Goal: Check status: Check status

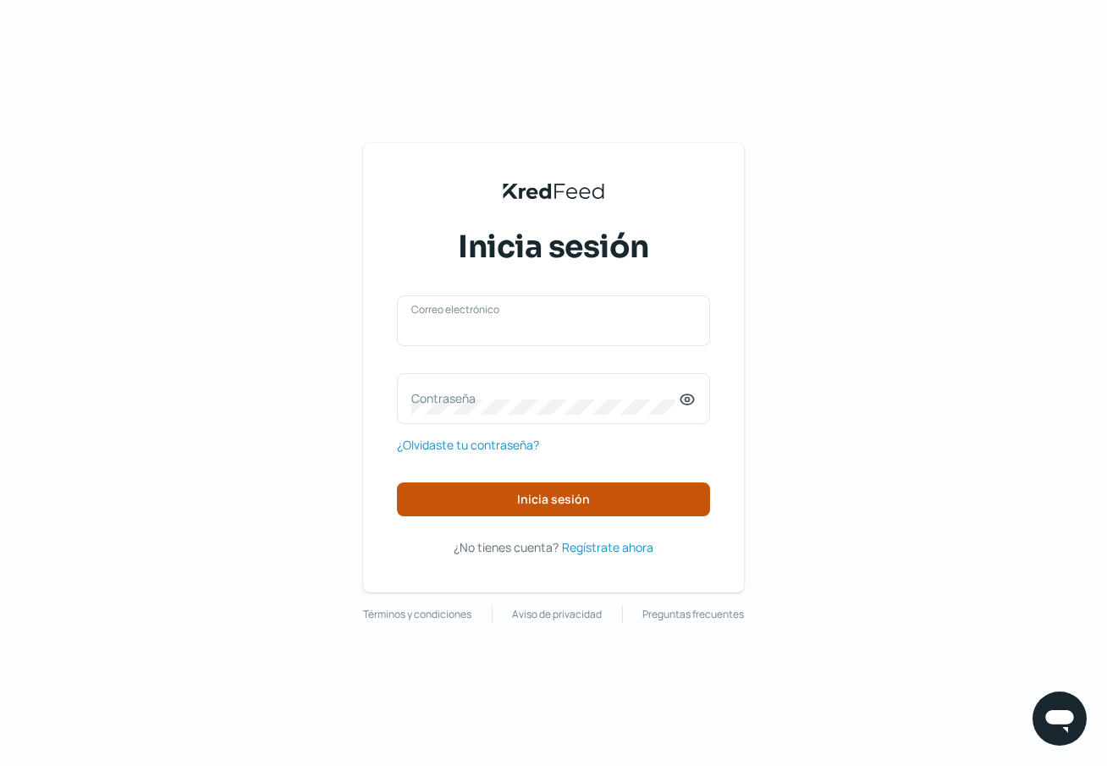
type input "[EMAIL_ADDRESS][PERSON_NAME][DOMAIN_NAME]"
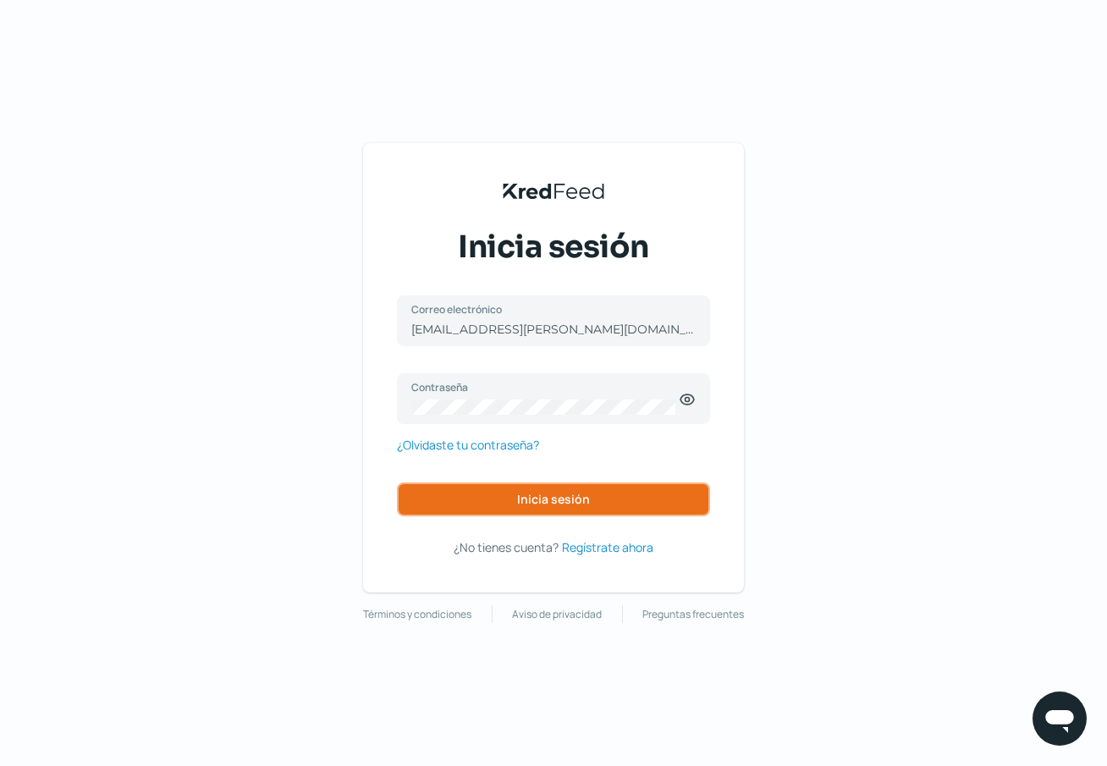
click at [572, 488] on button "Inicia sesión" at bounding box center [553, 500] width 313 height 34
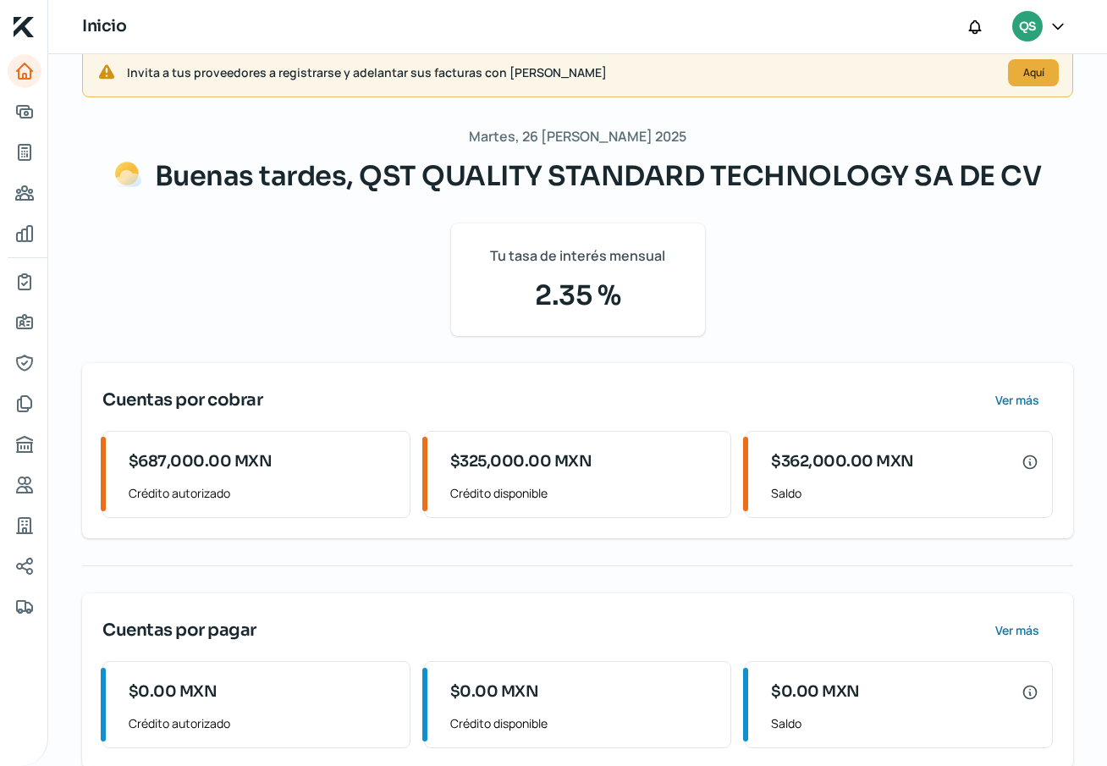
scroll to position [63, 0]
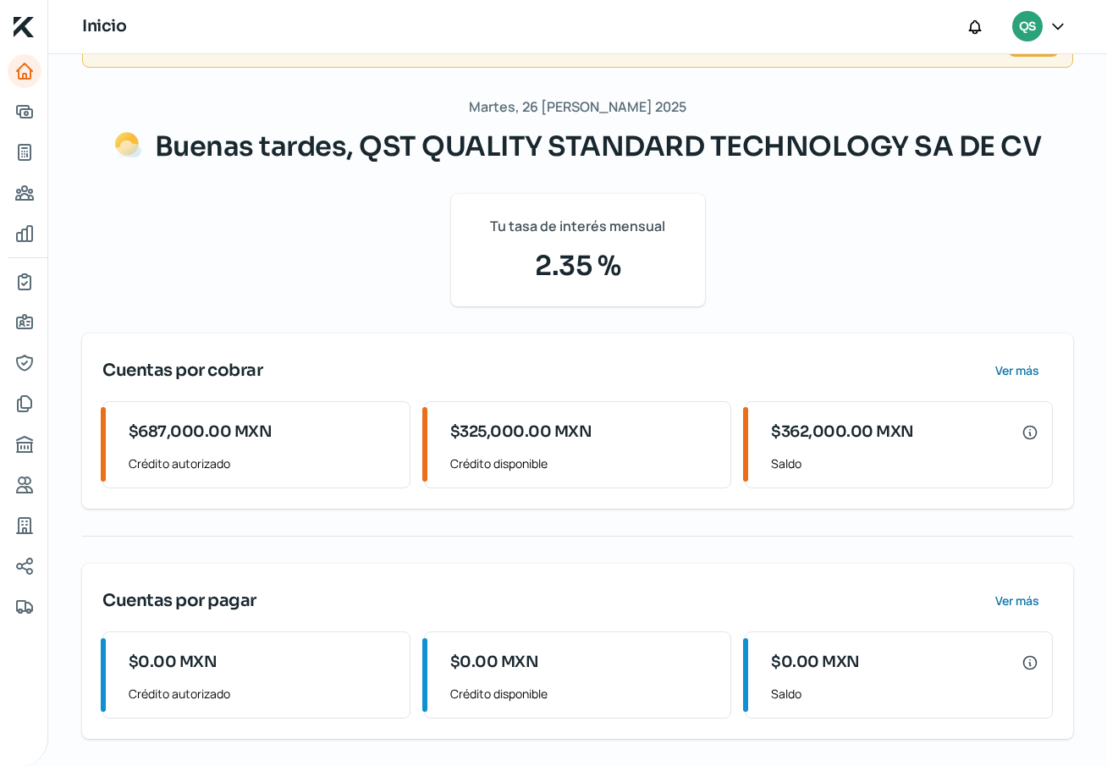
click at [175, 423] on span "$687,000.00 MXN" at bounding box center [201, 432] width 144 height 23
click at [1002, 370] on span "Ver más" at bounding box center [1016, 371] width 44 height 12
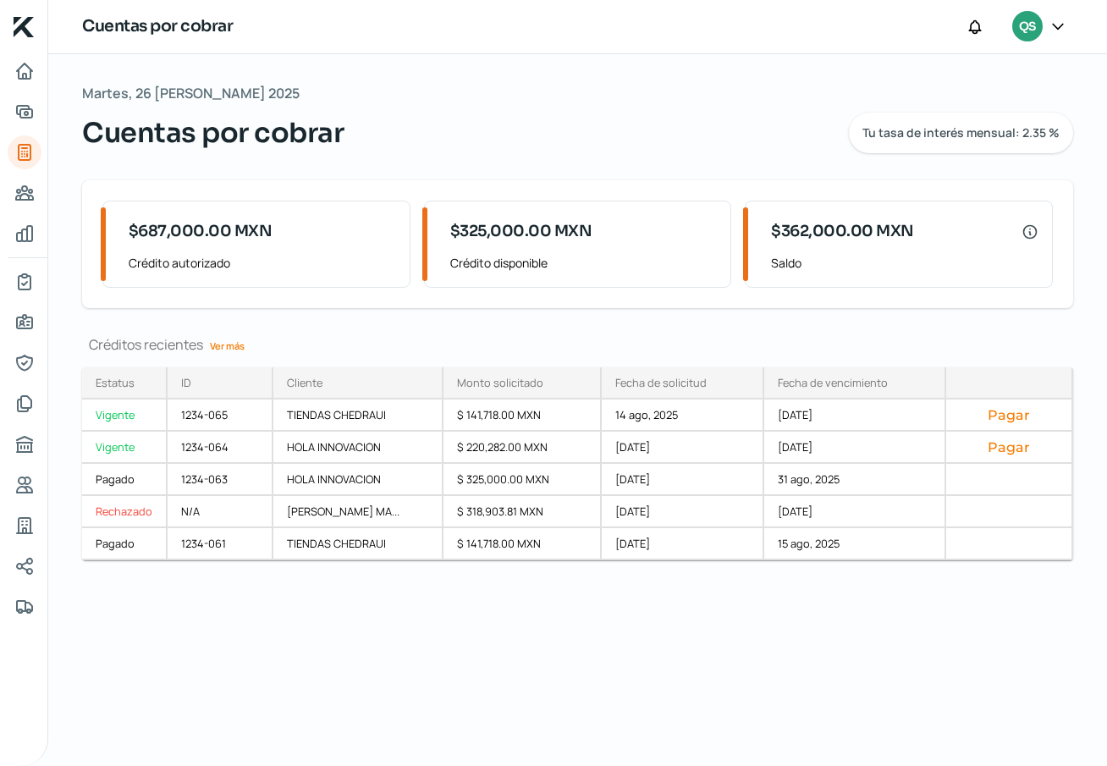
click at [234, 345] on link "Ver más" at bounding box center [227, 346] width 48 height 26
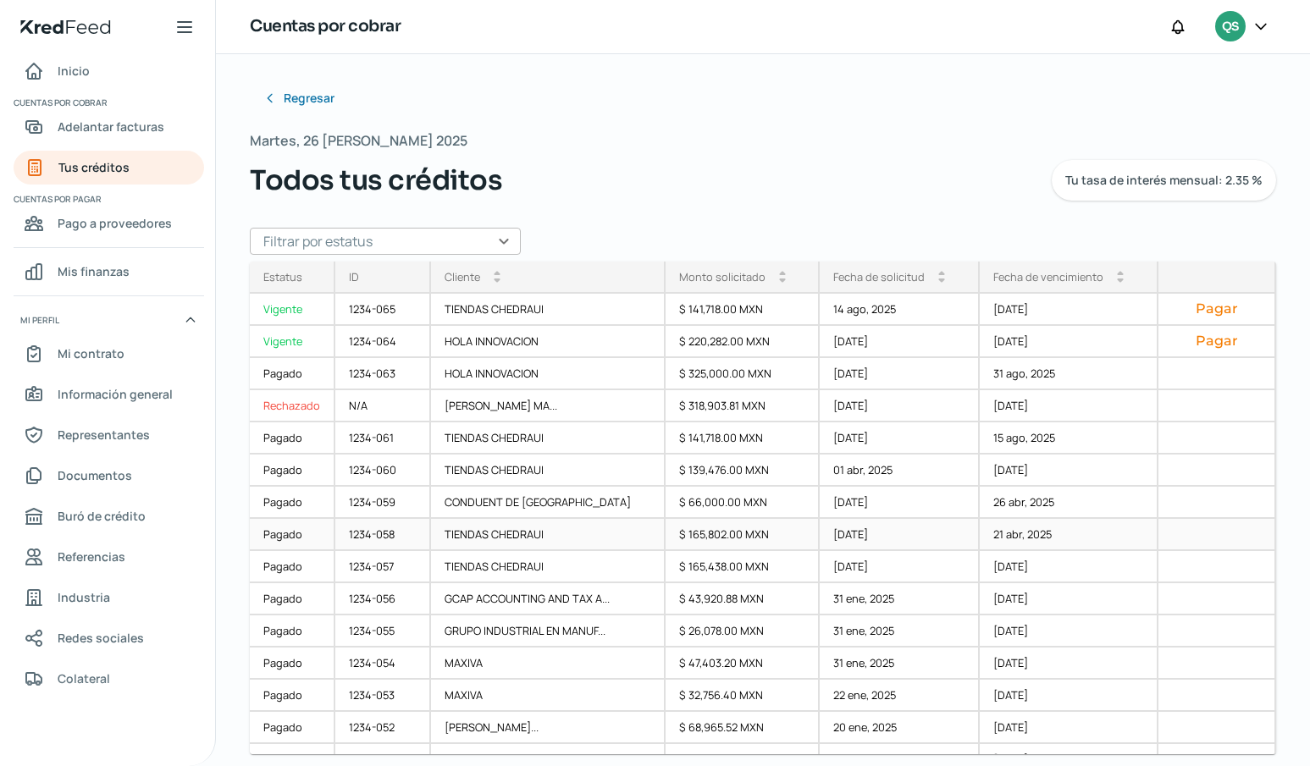
click at [287, 530] on div "Pagado" at bounding box center [293, 535] width 86 height 32
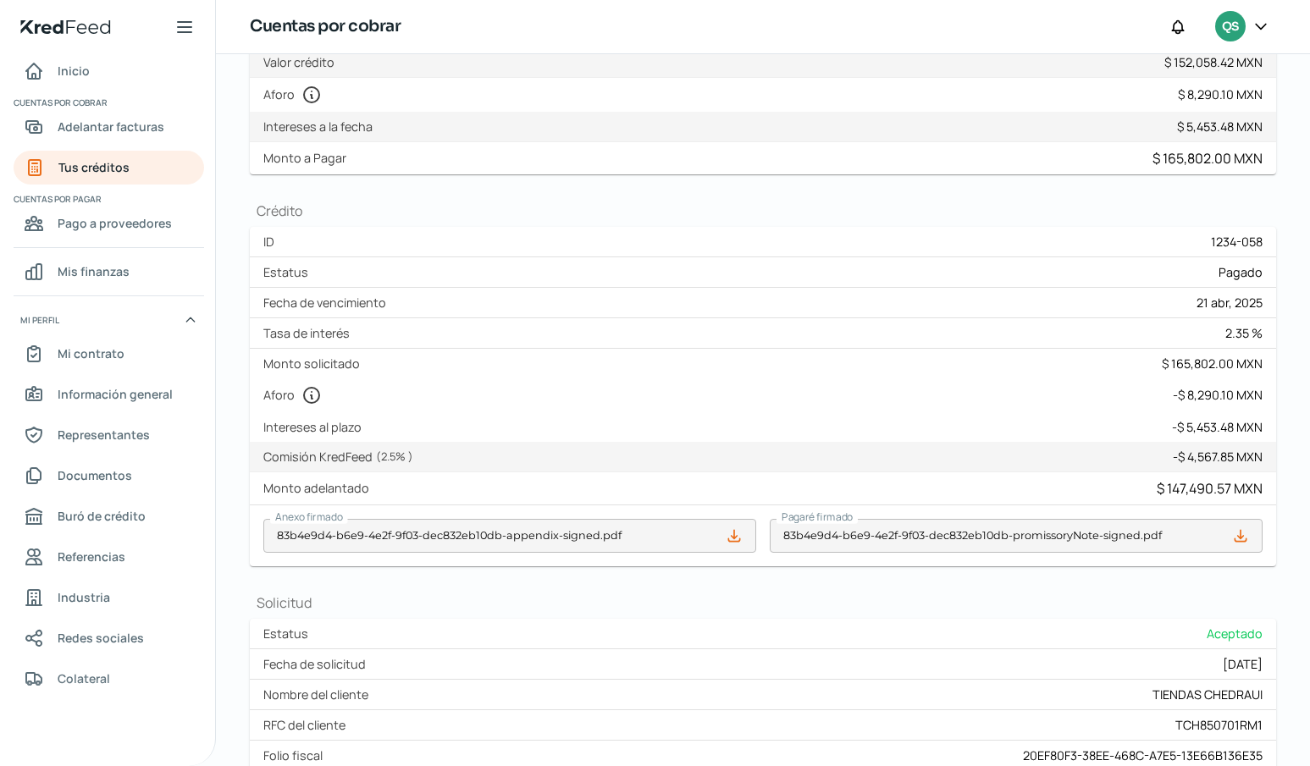
scroll to position [235, 0]
click at [927, 312] on div "Fecha de vencimiento 21 abr, 2025" at bounding box center [763, 305] width 1026 height 30
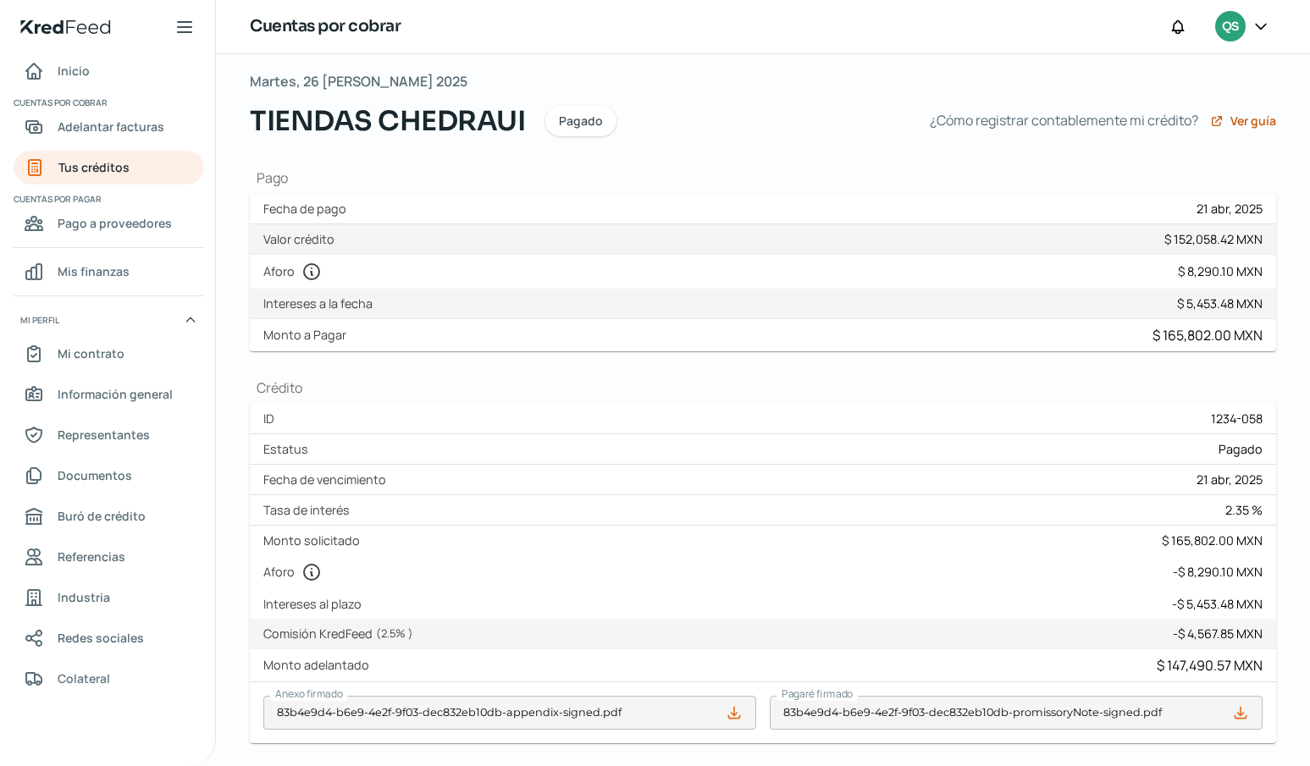
scroll to position [0, 0]
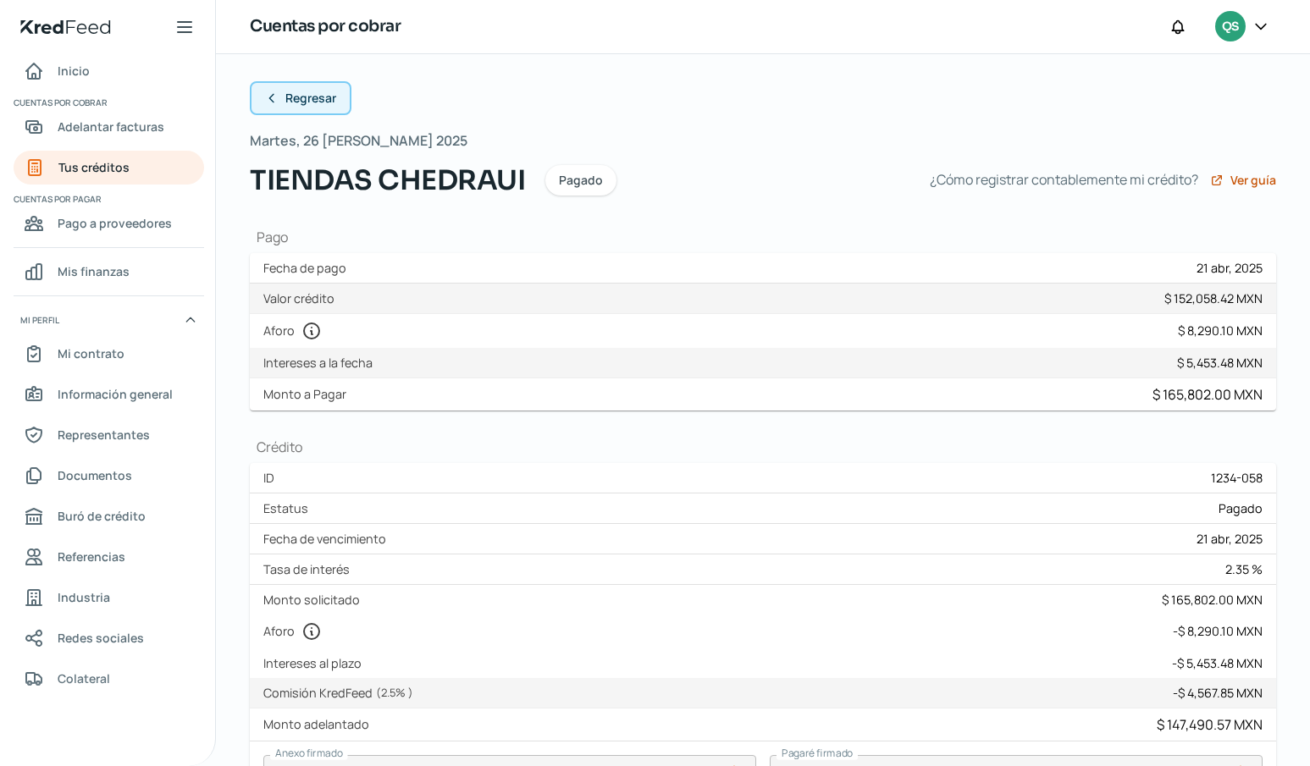
click at [270, 91] on icon at bounding box center [272, 98] width 14 height 14
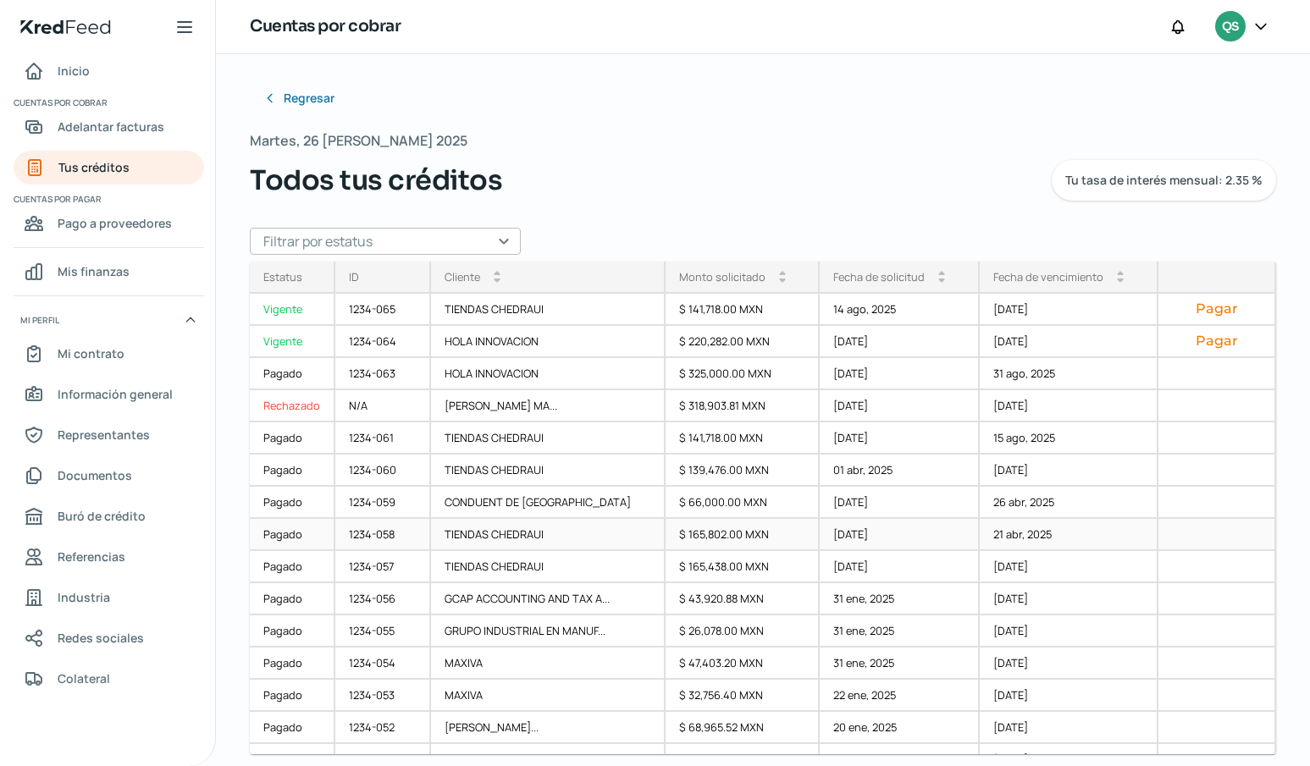
click at [287, 531] on div "Pagado" at bounding box center [293, 535] width 86 height 32
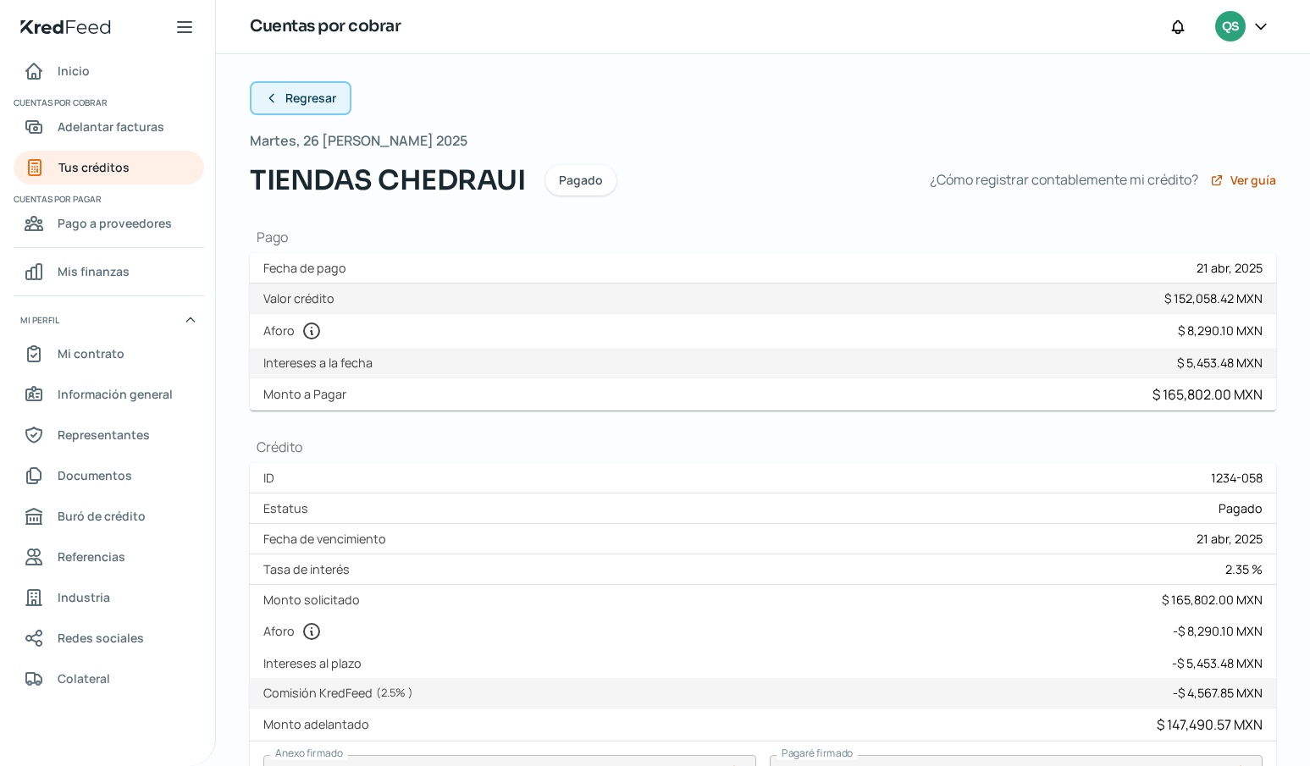
click at [269, 95] on icon at bounding box center [272, 98] width 14 height 14
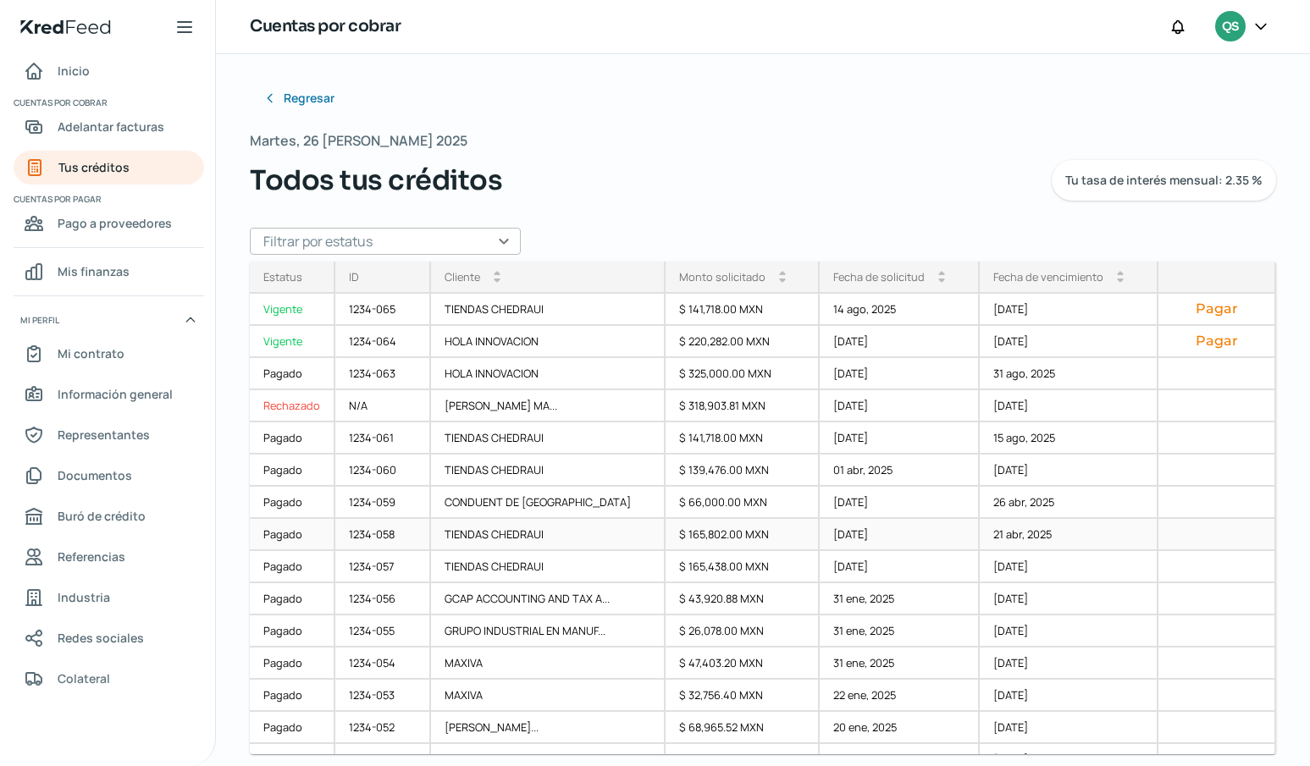
click at [284, 532] on div "Pagado" at bounding box center [293, 535] width 86 height 32
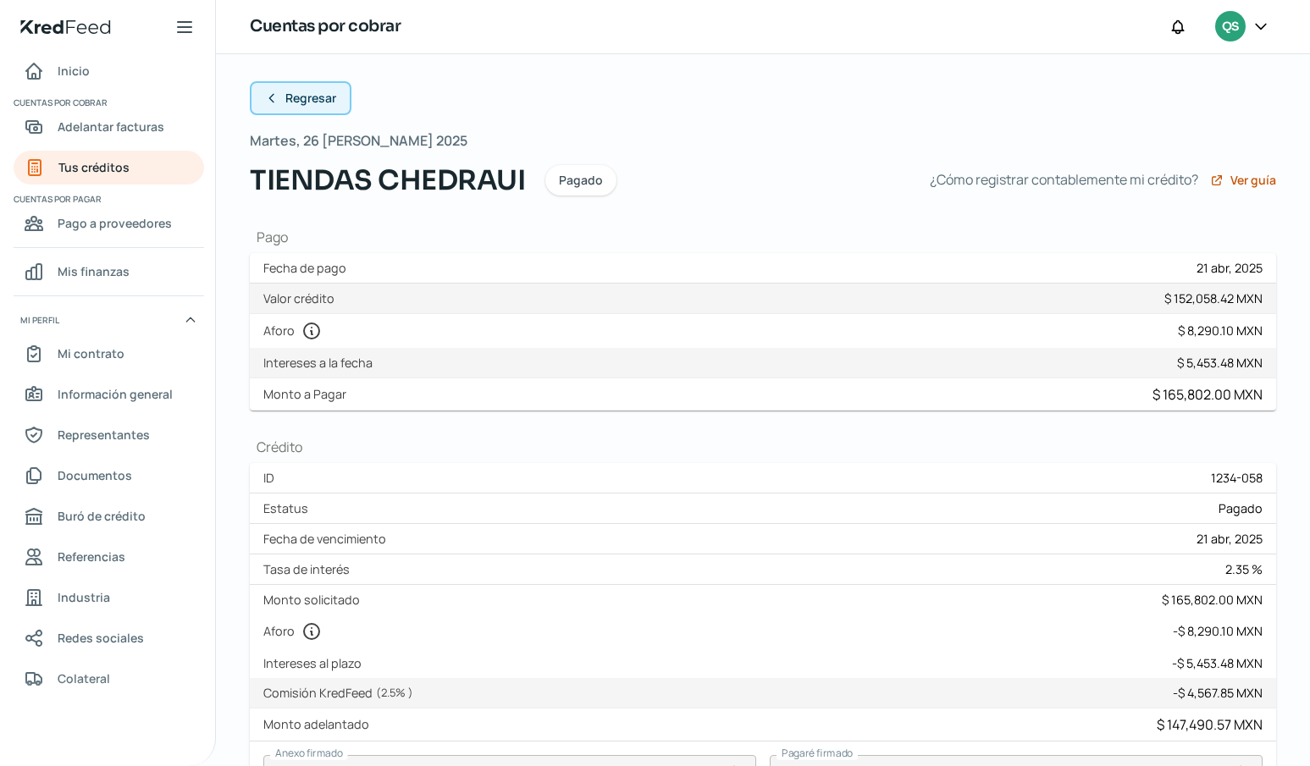
click at [268, 95] on icon at bounding box center [272, 98] width 14 height 14
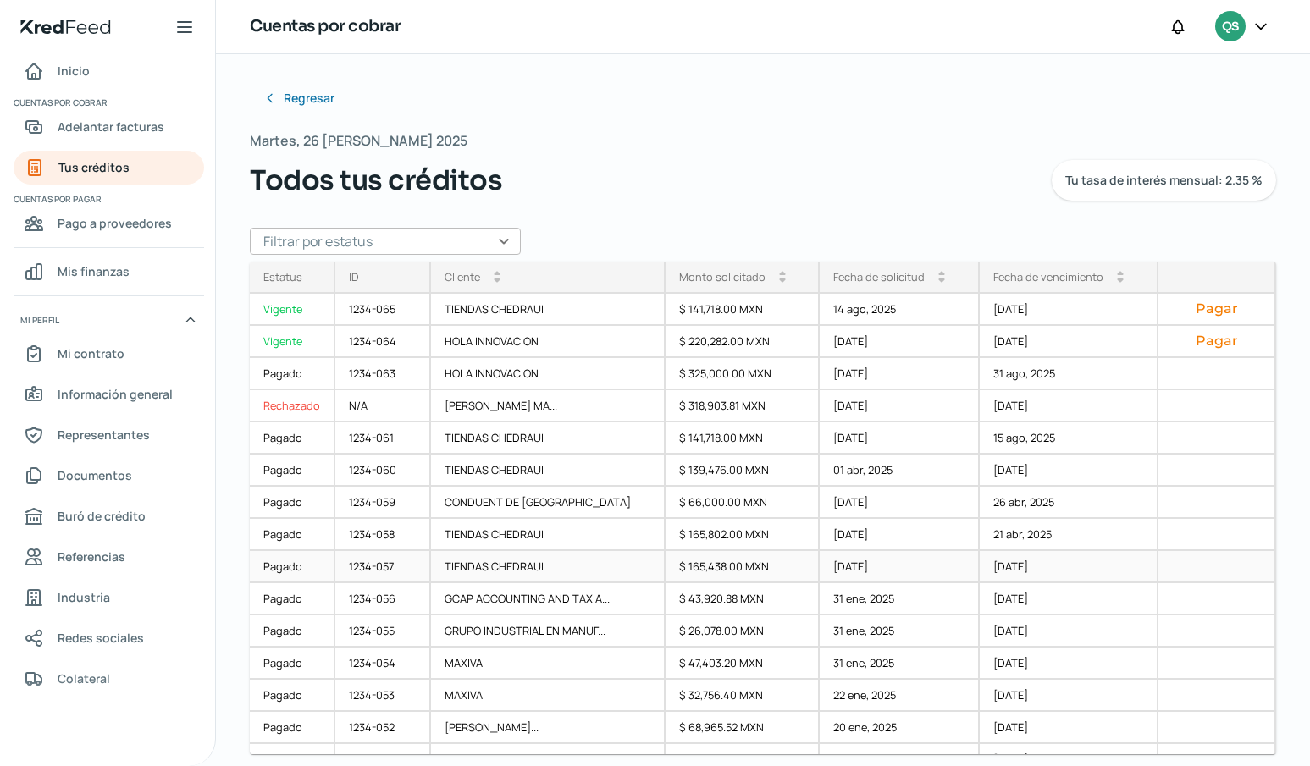
click at [282, 566] on div "Pagado" at bounding box center [293, 567] width 86 height 32
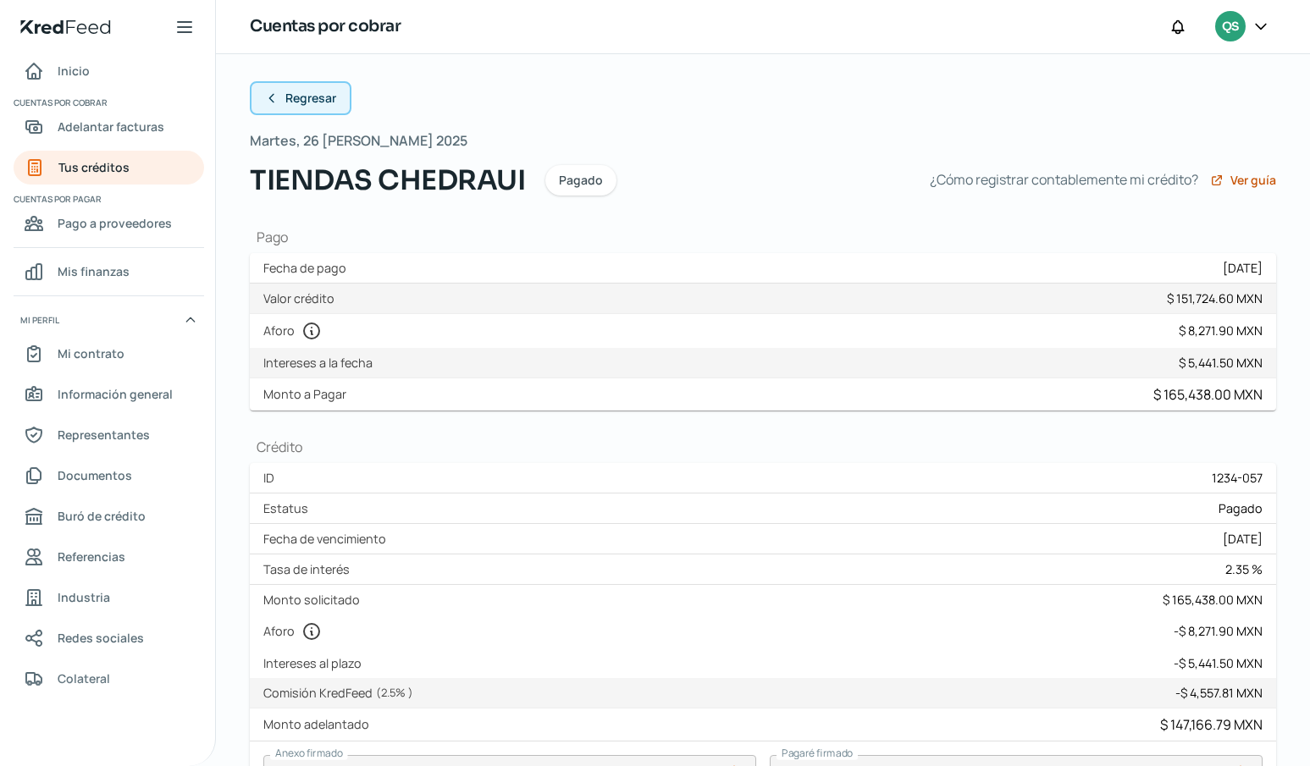
click at [263, 96] on button "Regresar" at bounding box center [301, 98] width 102 height 34
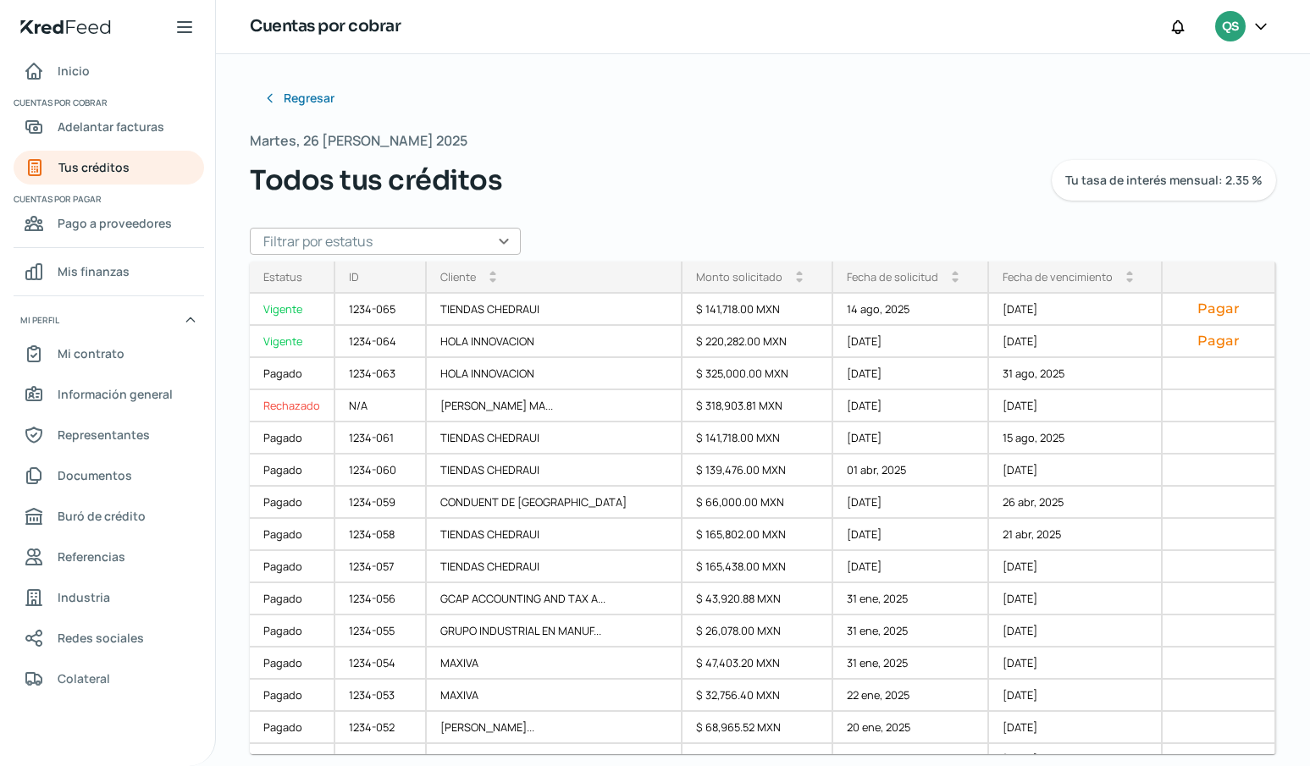
click at [794, 127] on div "Regresar Martes, 26 [PERSON_NAME] 2025 Todos tus créditos Tu tasa de interés me…" at bounding box center [763, 358] width 1026 height 555
click at [280, 499] on div "Pagado" at bounding box center [293, 503] width 86 height 32
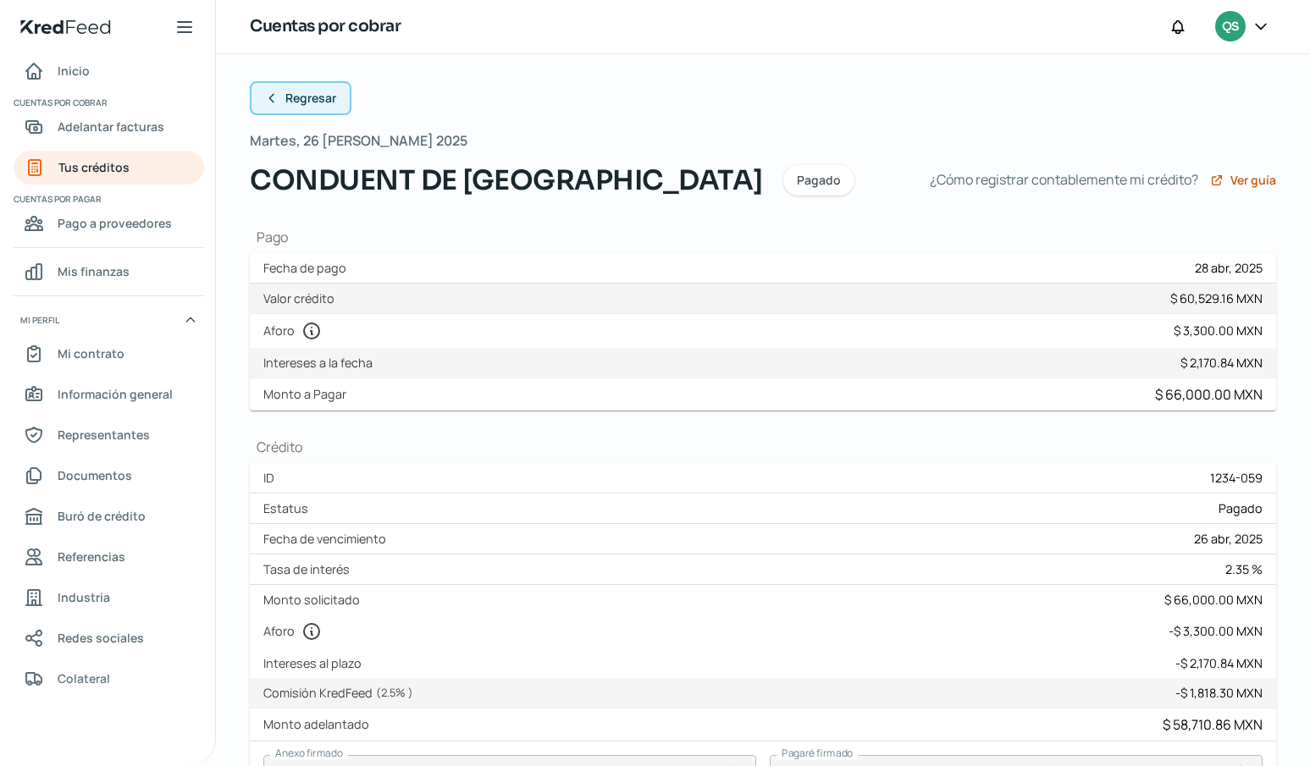
click at [269, 98] on icon at bounding box center [272, 98] width 14 height 14
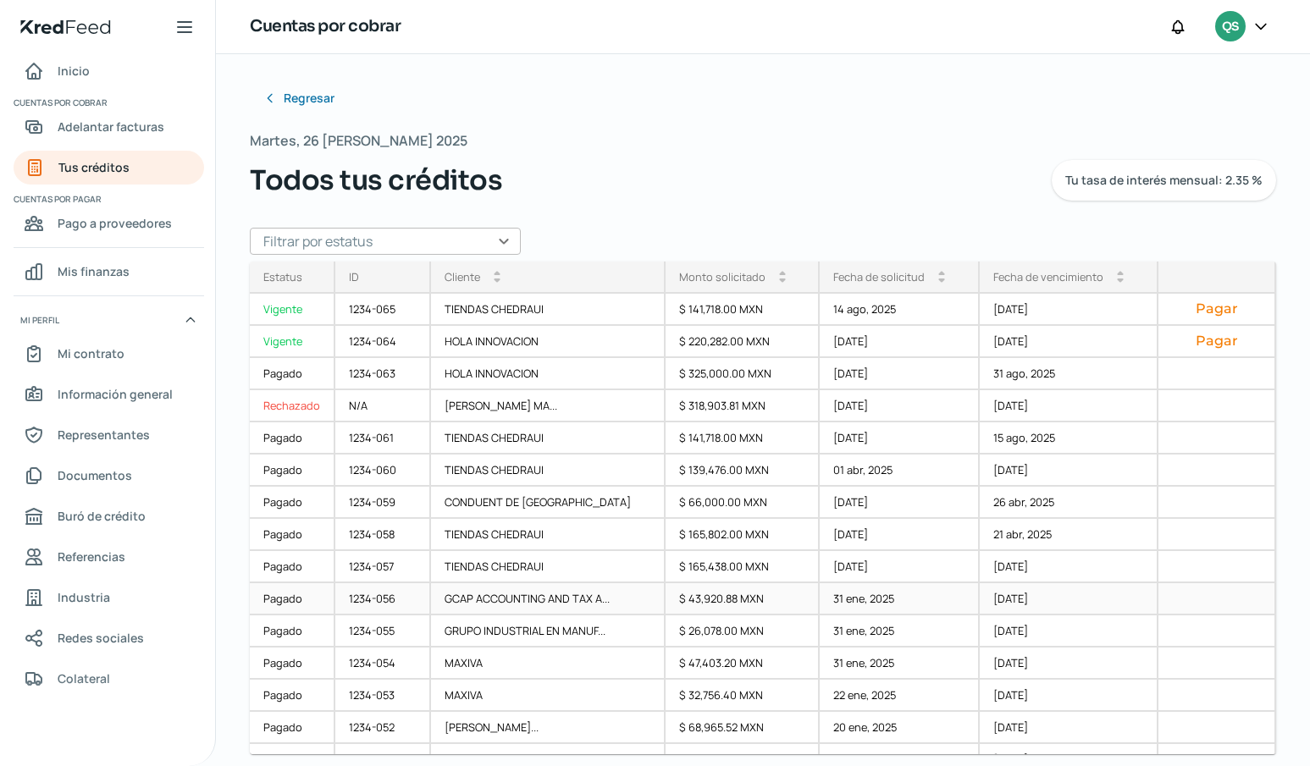
click at [285, 596] on div "Pagado" at bounding box center [293, 599] width 86 height 32
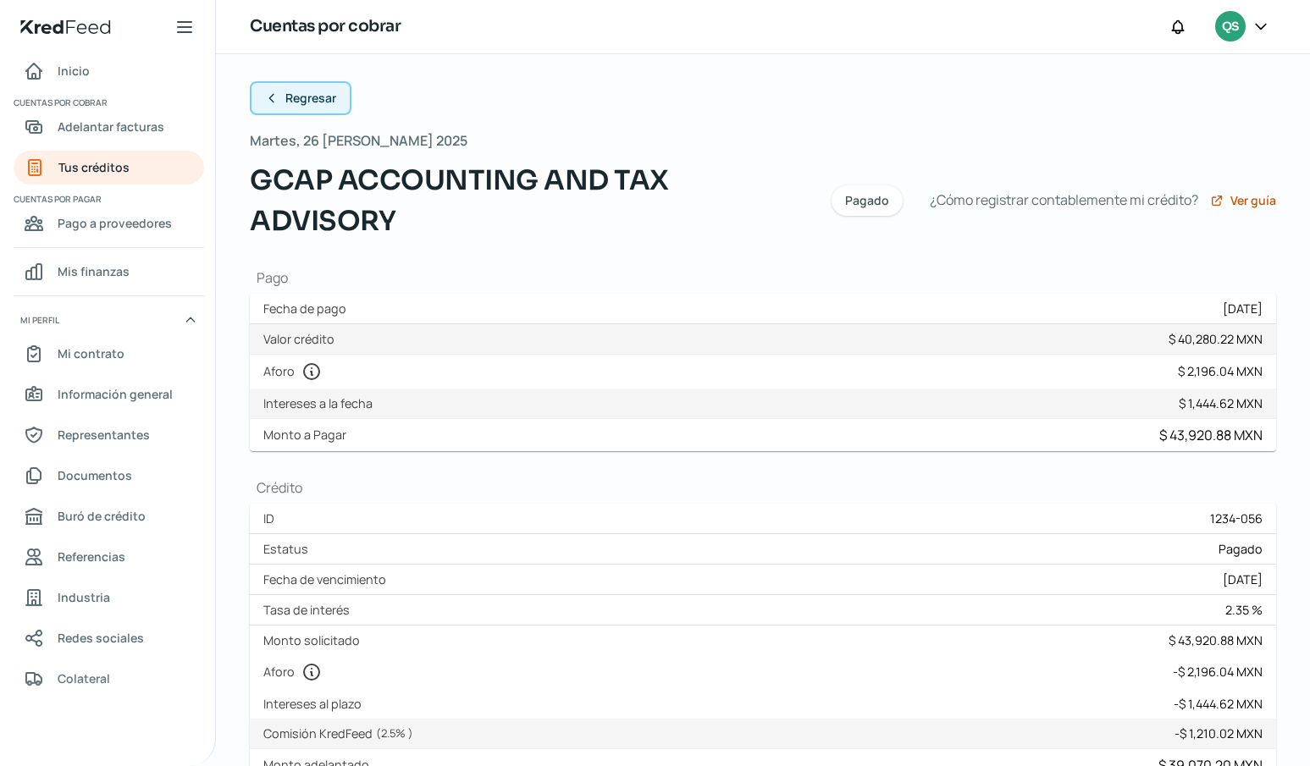
click at [270, 97] on icon at bounding box center [272, 98] width 14 height 14
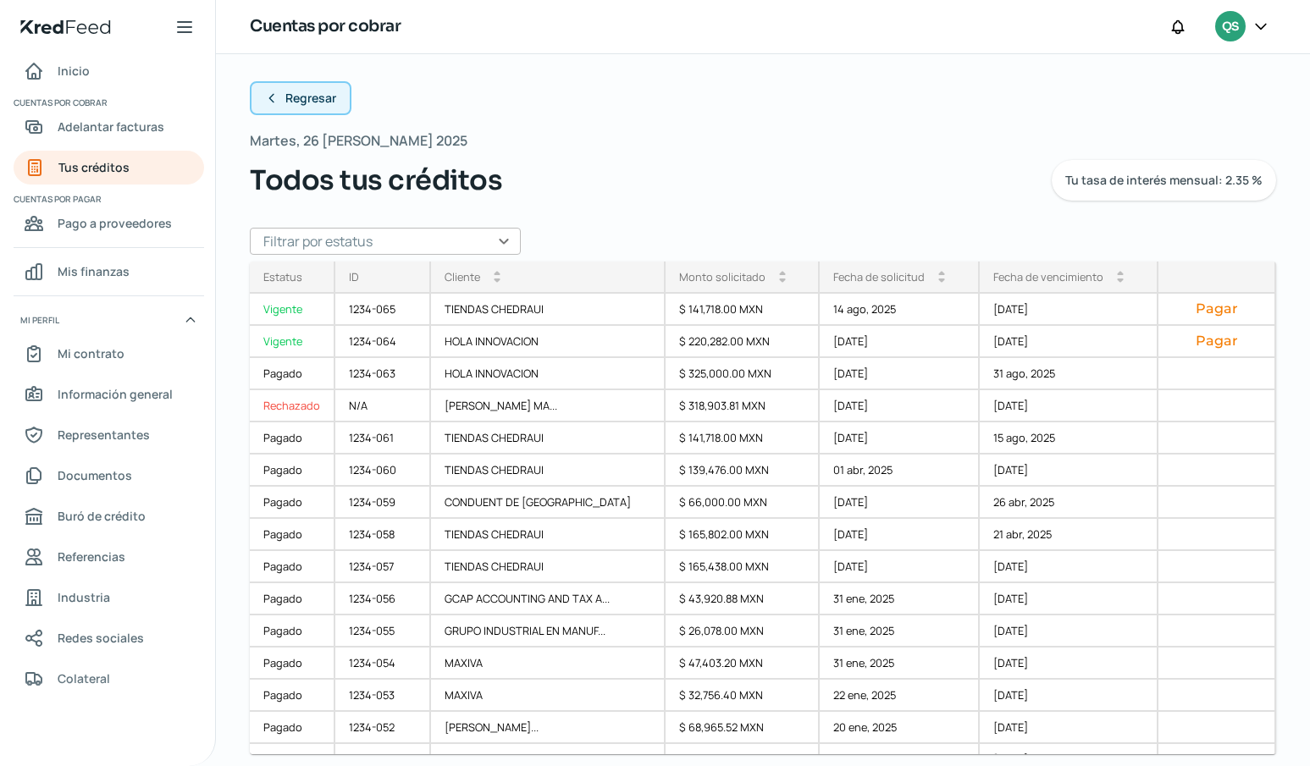
click at [267, 91] on icon at bounding box center [272, 98] width 14 height 14
